Goal: Check status: Check status

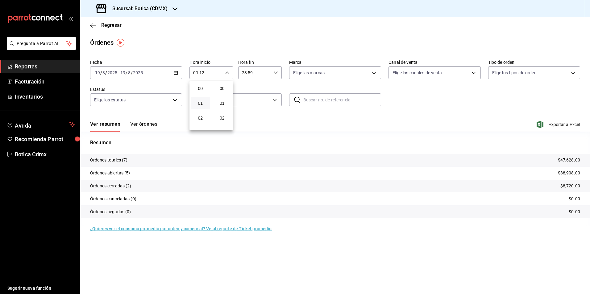
scroll to position [154, 0]
click at [105, 24] on div at bounding box center [295, 147] width 590 height 294
click at [109, 24] on span "Regresar" at bounding box center [111, 25] width 20 height 6
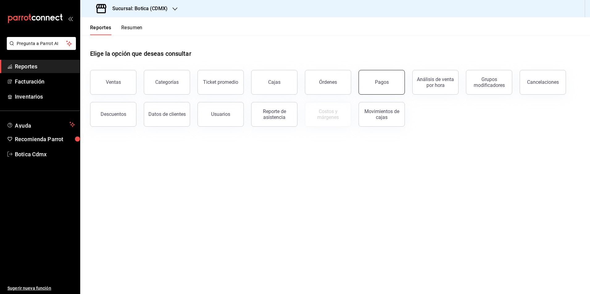
click at [390, 84] on button "Pagos" at bounding box center [382, 82] width 46 height 25
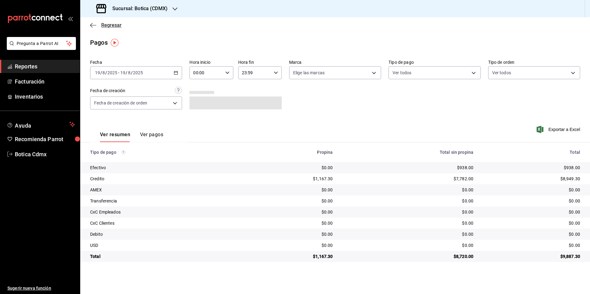
click at [112, 26] on span "Regresar" at bounding box center [111, 25] width 20 height 6
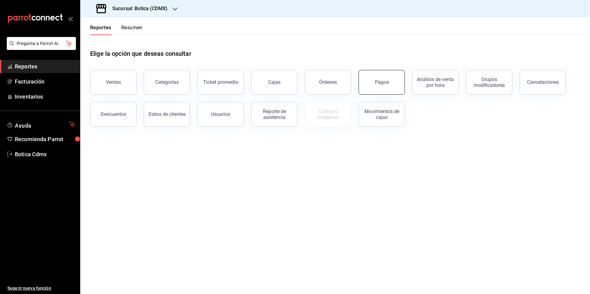
click at [377, 89] on button "Pagos" at bounding box center [382, 82] width 46 height 25
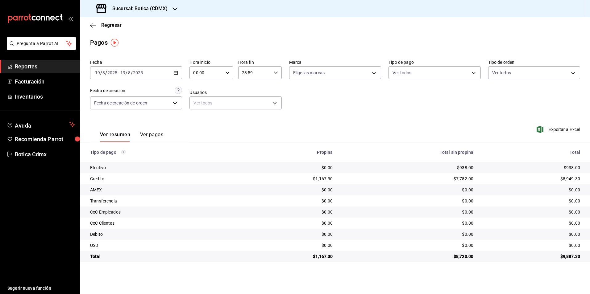
click at [211, 75] on input "00:00" at bounding box center [205, 73] width 33 height 12
click at [223, 115] on span "08" at bounding box center [222, 114] width 12 height 5
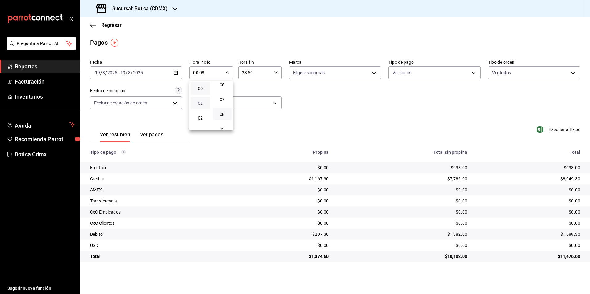
click at [200, 104] on span "01" at bounding box center [200, 103] width 12 height 5
type input "01:08"
click at [109, 25] on div at bounding box center [295, 147] width 590 height 294
click at [109, 25] on span "Regresar" at bounding box center [111, 25] width 20 height 6
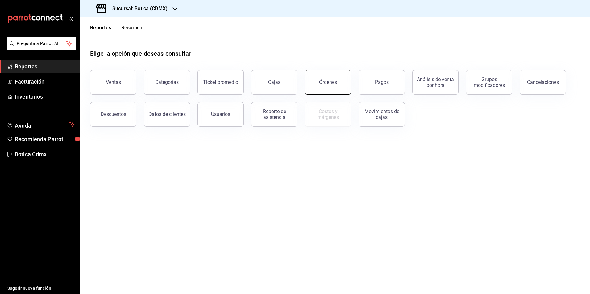
click at [330, 87] on button "Órdenes" at bounding box center [328, 82] width 46 height 25
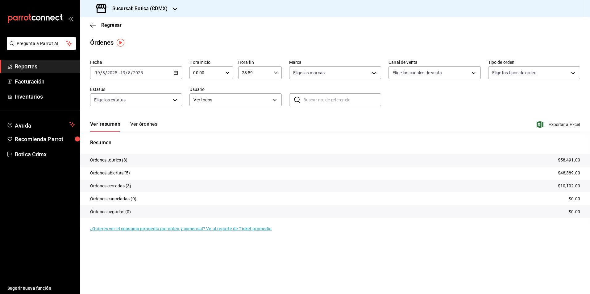
click at [209, 73] on input "00:00" at bounding box center [205, 73] width 33 height 12
click at [204, 104] on span "01" at bounding box center [200, 103] width 12 height 5
click at [223, 115] on span "06" at bounding box center [222, 115] width 12 height 5
type input "01:06"
